Goal: Find specific page/section: Find specific page/section

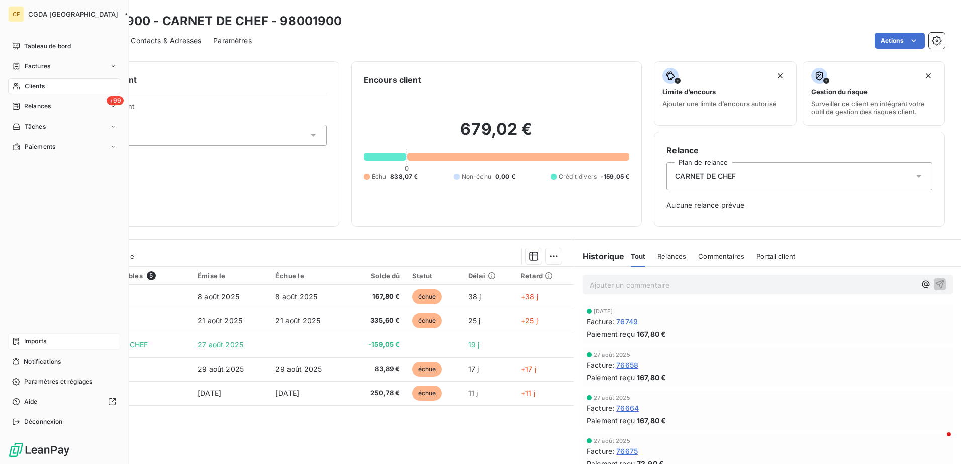
click at [29, 346] on span "Imports" at bounding box center [35, 341] width 22 height 9
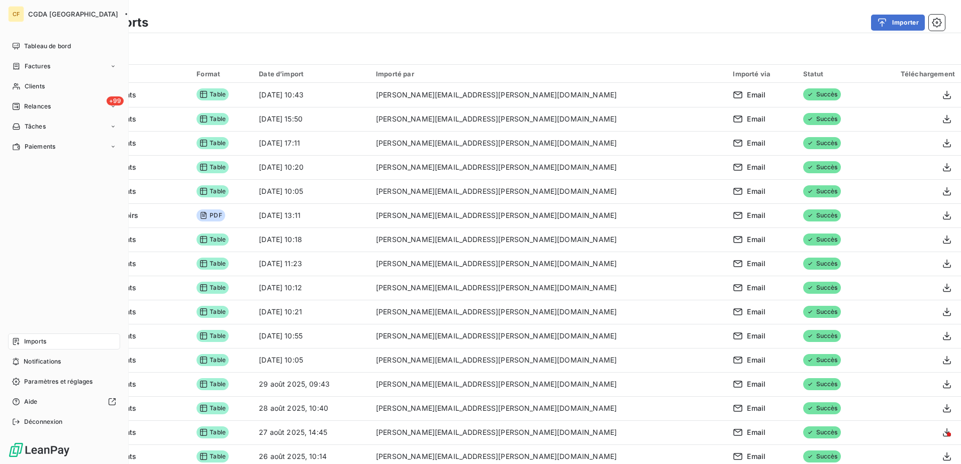
click at [34, 344] on span "Imports" at bounding box center [35, 341] width 22 height 9
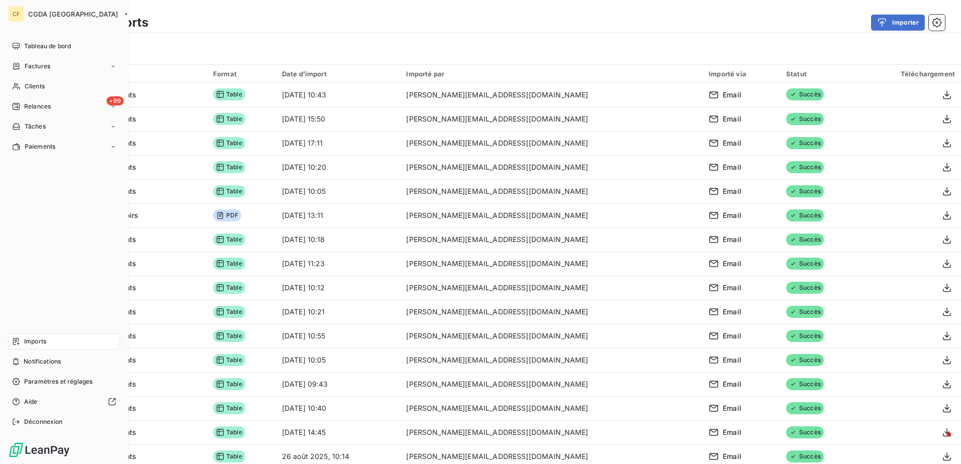
click at [28, 340] on span "Imports" at bounding box center [35, 341] width 22 height 9
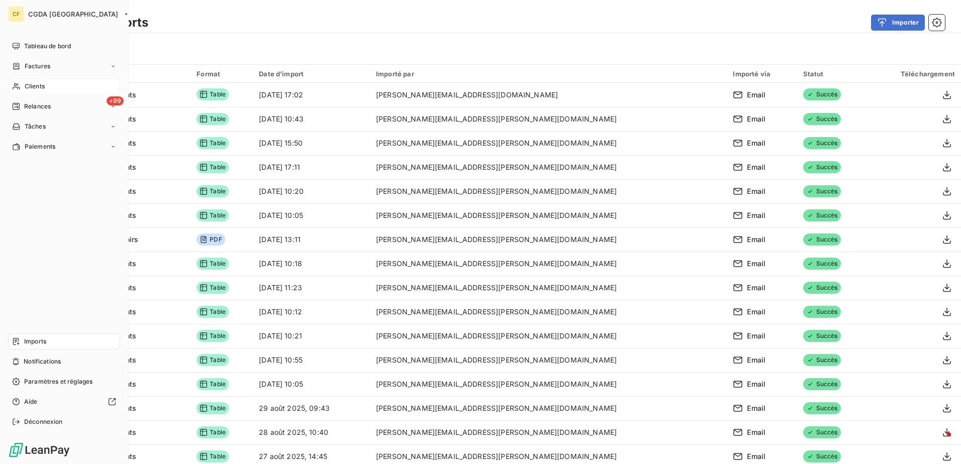
click at [31, 83] on span "Clients" at bounding box center [35, 86] width 20 height 9
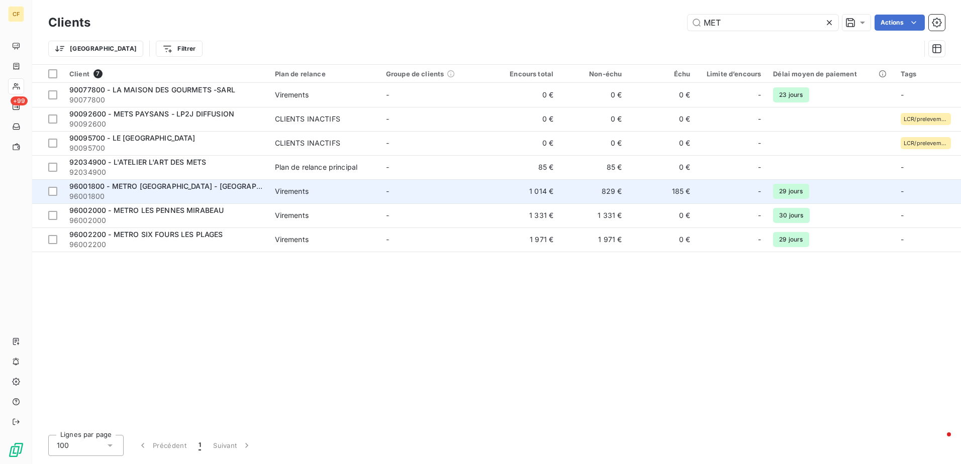
type input "MET"
click at [352, 197] on td "Virements" at bounding box center [324, 191] width 111 height 24
